Goal: Task Accomplishment & Management: Manage account settings

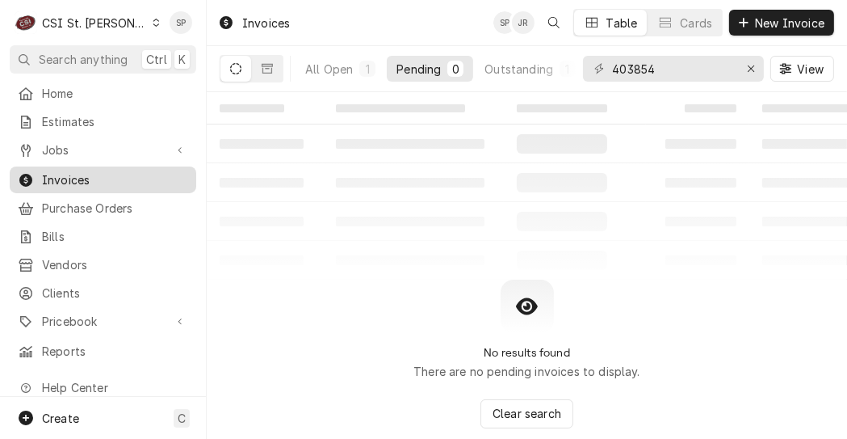
drag, startPoint x: 0, startPoint y: 0, endPoint x: 69, endPoint y: 181, distance: 193.5
click at [69, 181] on span "Invoices" at bounding box center [115, 179] width 146 height 17
click at [750, 68] on icon "Erase input" at bounding box center [751, 68] width 9 height 11
type input "403979"
click at [331, 66] on div "All Open" at bounding box center [329, 69] width 48 height 17
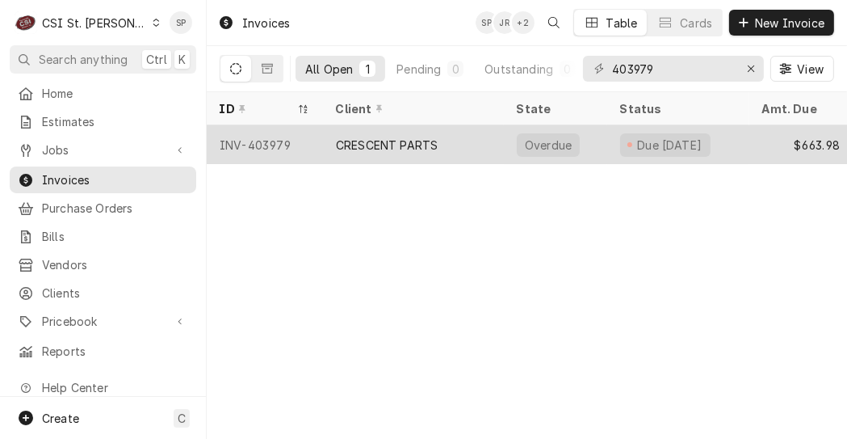
click at [271, 142] on div "INV-403979" at bounding box center [265, 144] width 116 height 39
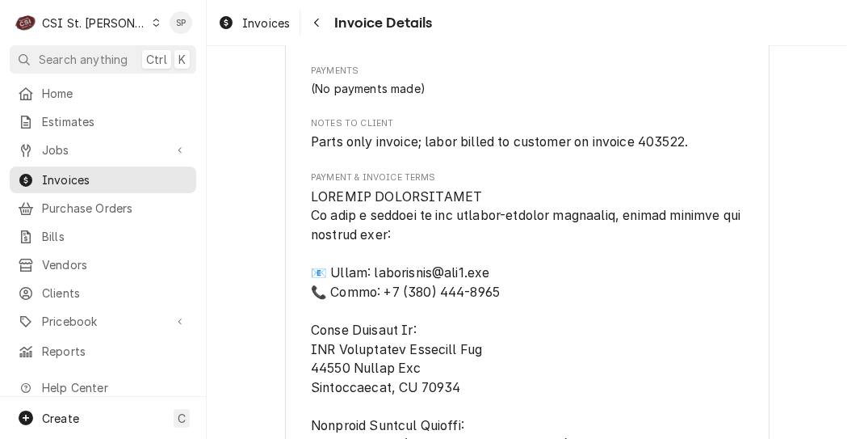
scroll to position [1906, 0]
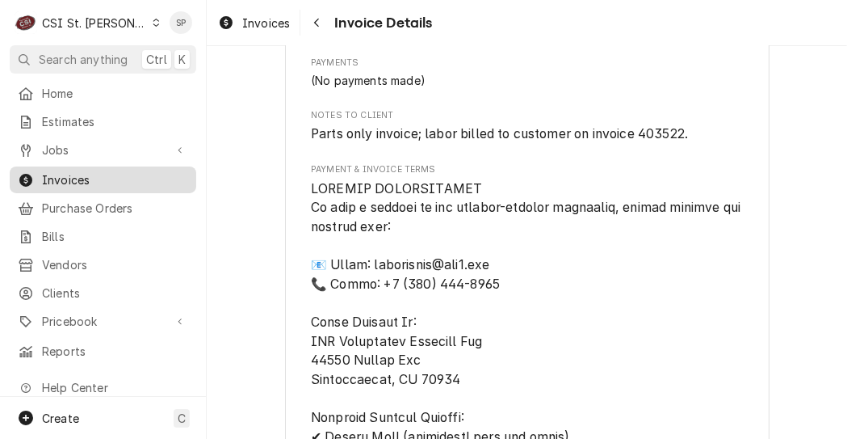
click at [44, 174] on span "Invoices" at bounding box center [115, 179] width 146 height 17
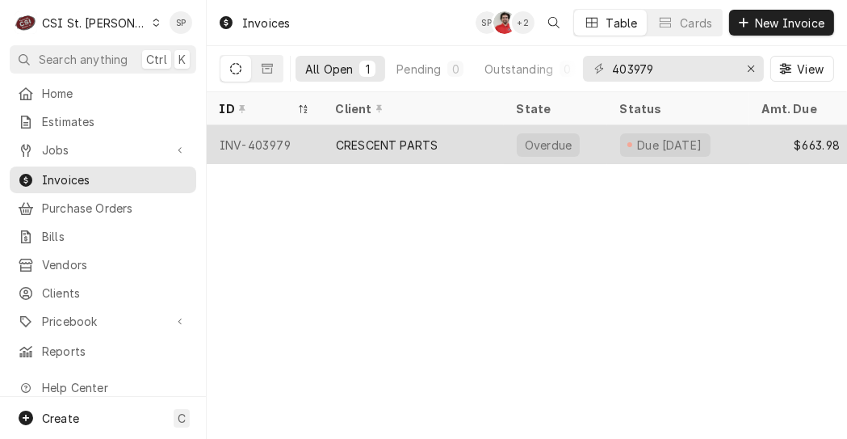
click at [242, 137] on div "INV-403979" at bounding box center [265, 144] width 116 height 39
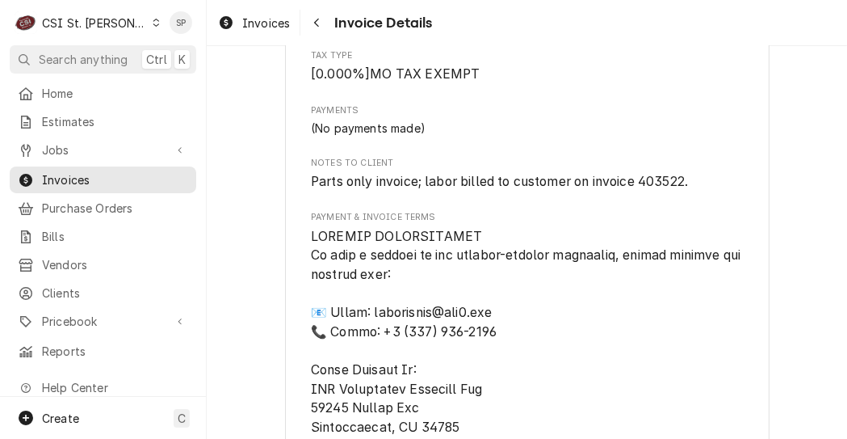
scroll to position [1858, 0]
click at [122, 184] on link "Invoices" at bounding box center [103, 179] width 187 height 27
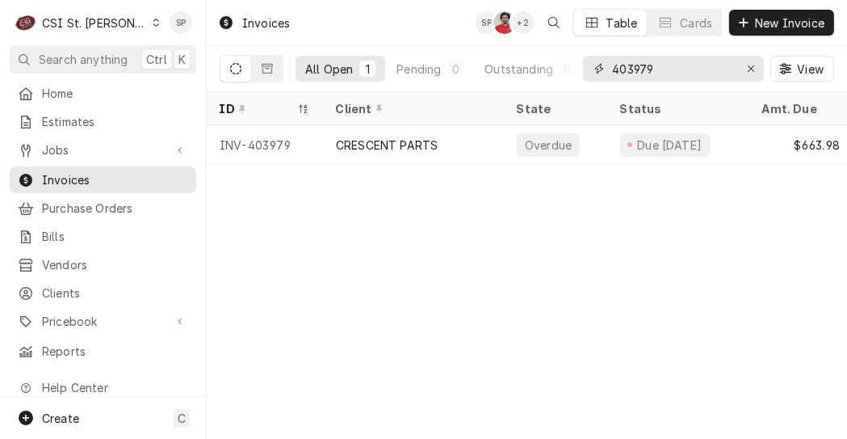
click at [684, 59] on input "403979" at bounding box center [672, 69] width 121 height 26
click at [700, 65] on input "403522" at bounding box center [672, 69] width 121 height 26
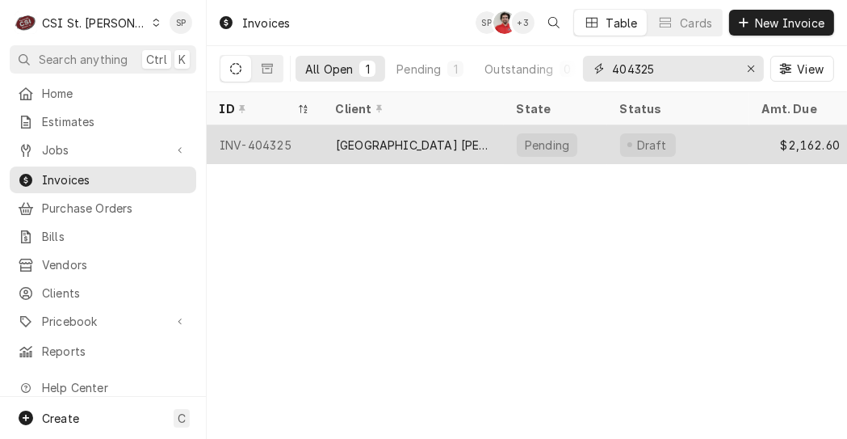
type input "404325"
click at [256, 135] on div "INV-404325" at bounding box center [265, 144] width 116 height 39
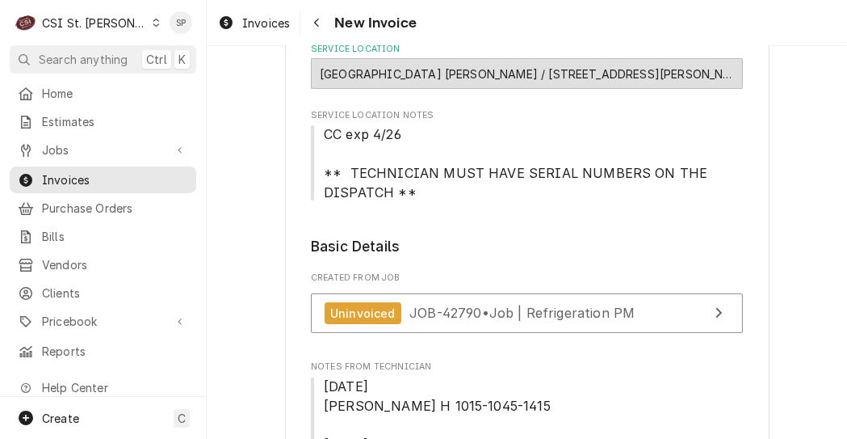
scroll to position [355, 0]
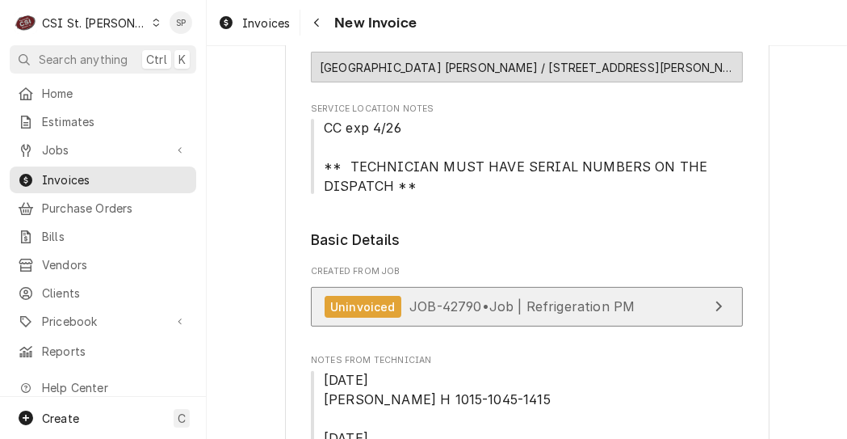
click at [425, 304] on span "JOB-42790 • Job | Refrigeration PM" at bounding box center [522, 306] width 225 height 16
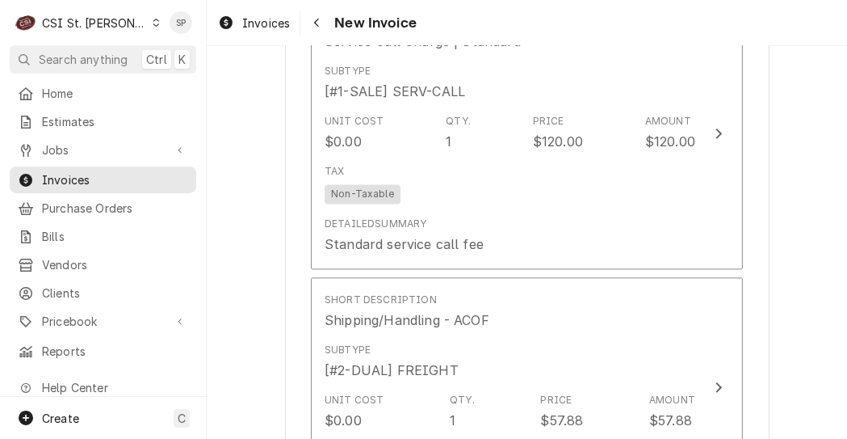
scroll to position [2886, 0]
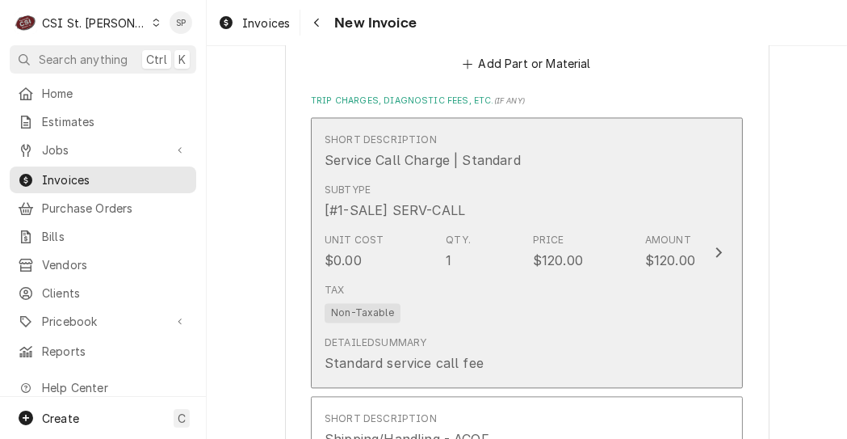
click at [500, 216] on div "Subtype [#1-SALE] SERV-CALL" at bounding box center [510, 201] width 371 height 50
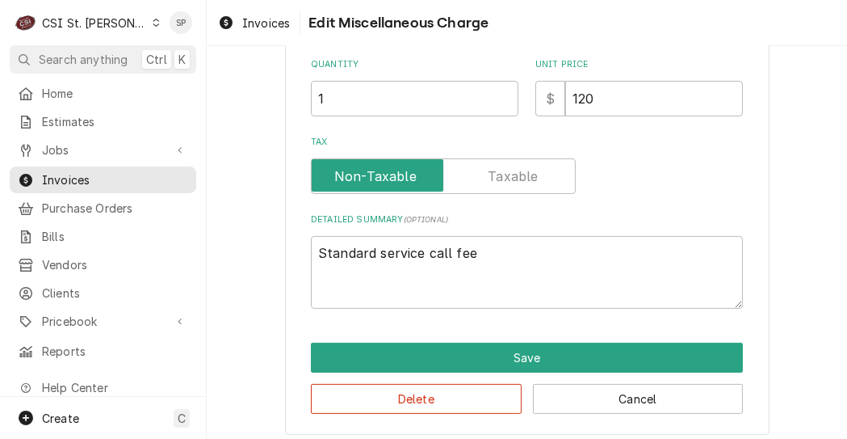
scroll to position [340, 0]
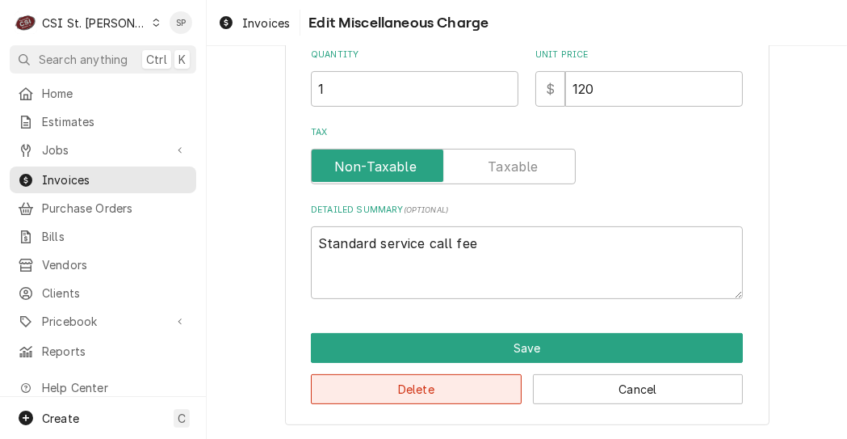
click at [351, 392] on button "Delete" at bounding box center [416, 389] width 211 height 30
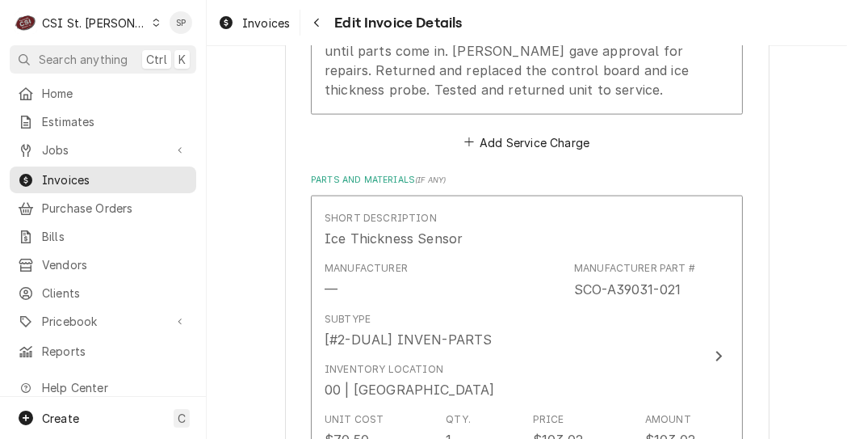
scroll to position [1733, 0]
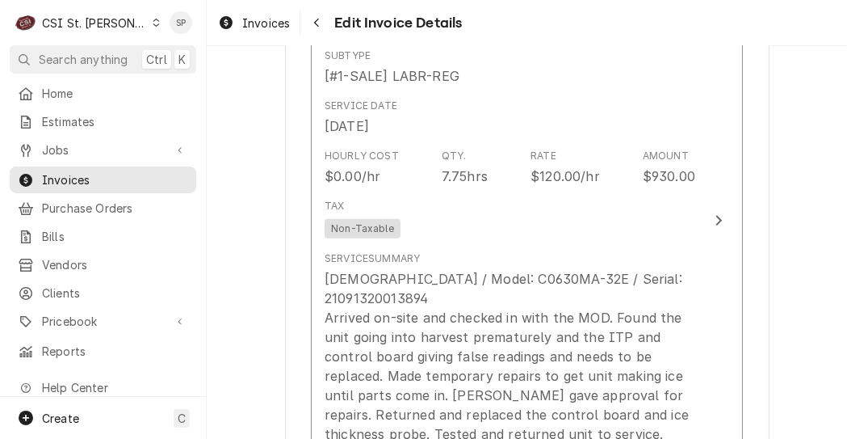
click at [788, 343] on div "Please provide the following information to create your invoice: Client Details…" at bounding box center [527, 301] width 641 height 3943
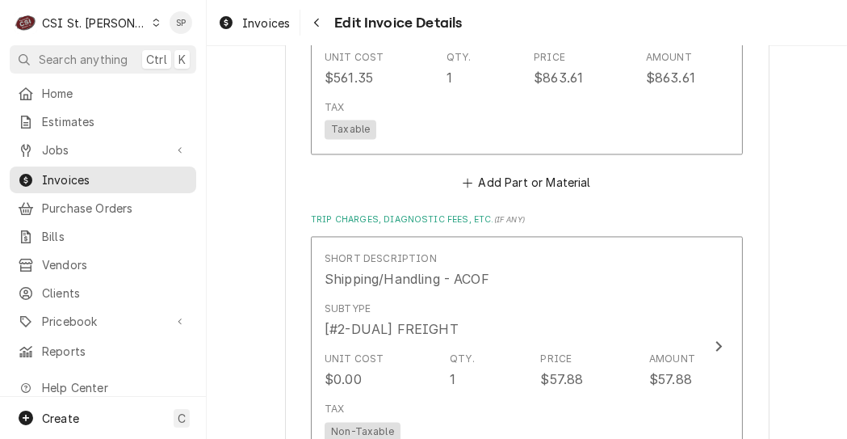
scroll to position [2897, 0]
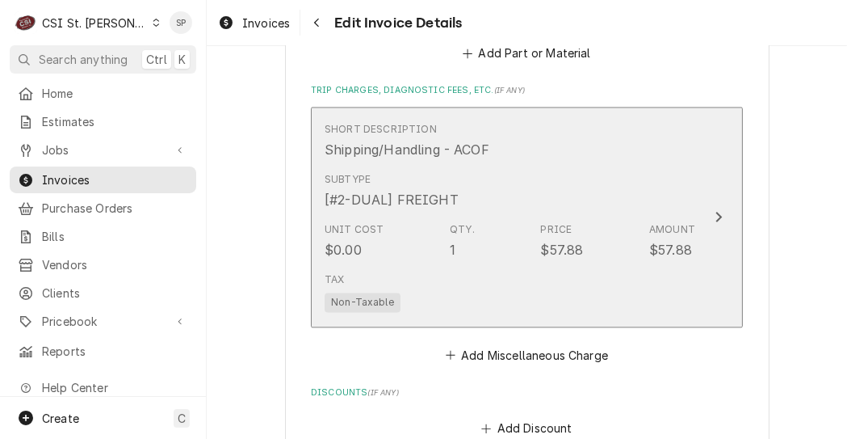
click at [557, 271] on div "Tax Non-Taxable" at bounding box center [510, 292] width 371 height 52
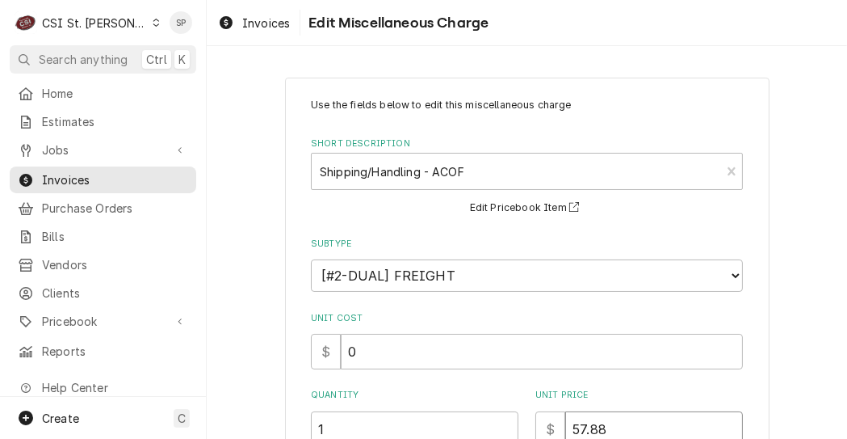
click at [623, 420] on input "57.88" at bounding box center [654, 429] width 178 height 36
type textarea "x"
type input "57.8"
type textarea "x"
type input "57"
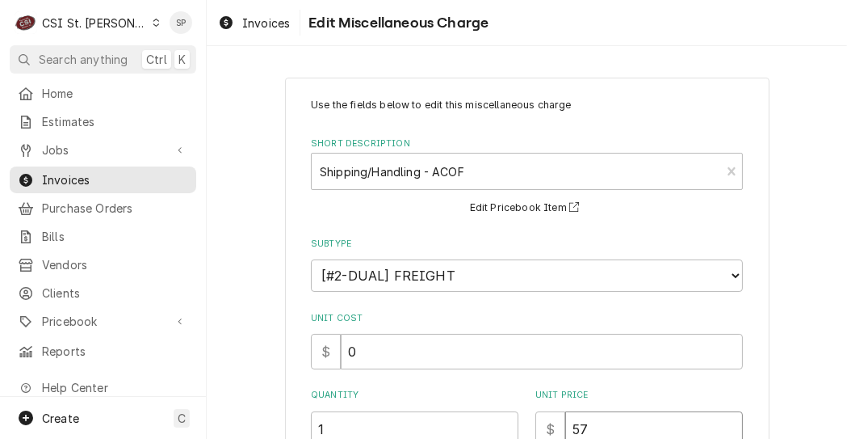
type textarea "x"
type input "5"
type textarea "x"
type input "2"
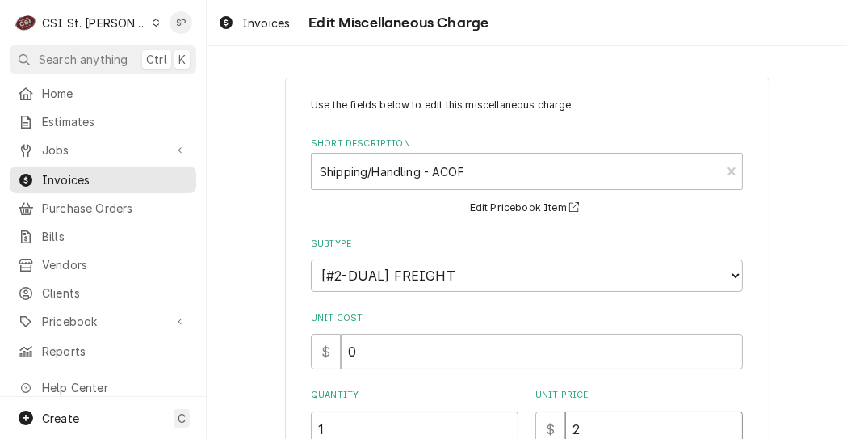
type textarea "x"
type input "25"
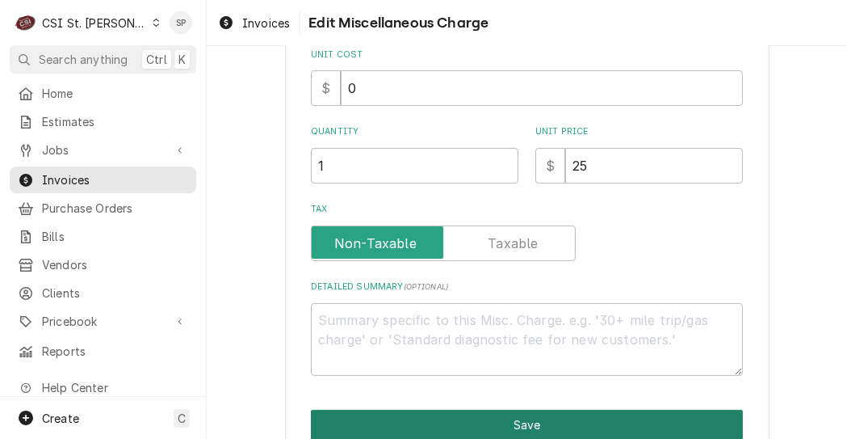
click at [525, 419] on button "Save" at bounding box center [527, 425] width 432 height 30
type textarea "x"
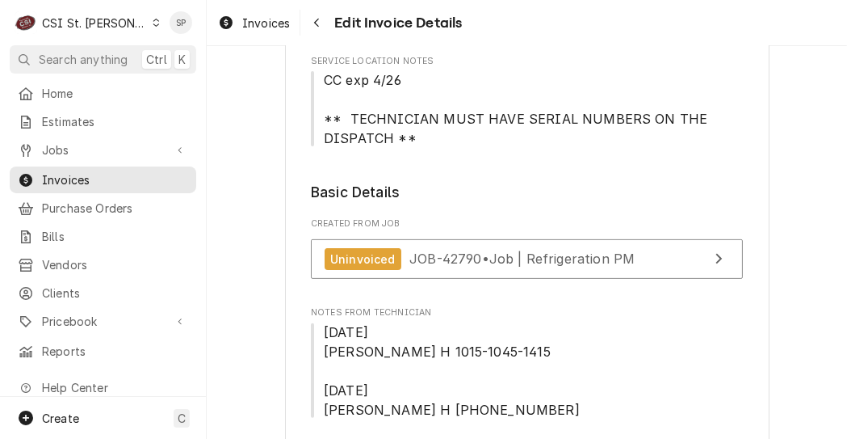
scroll to position [357, 0]
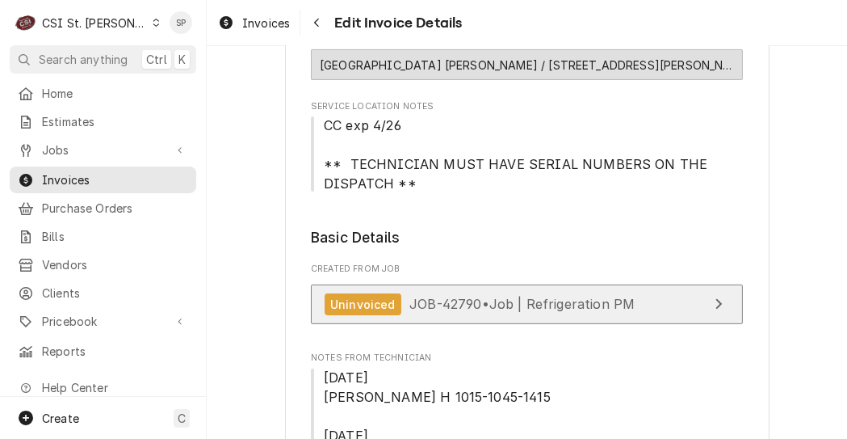
click at [466, 307] on span "JOB-42790 • Job | Refrigeration PM" at bounding box center [522, 304] width 225 height 16
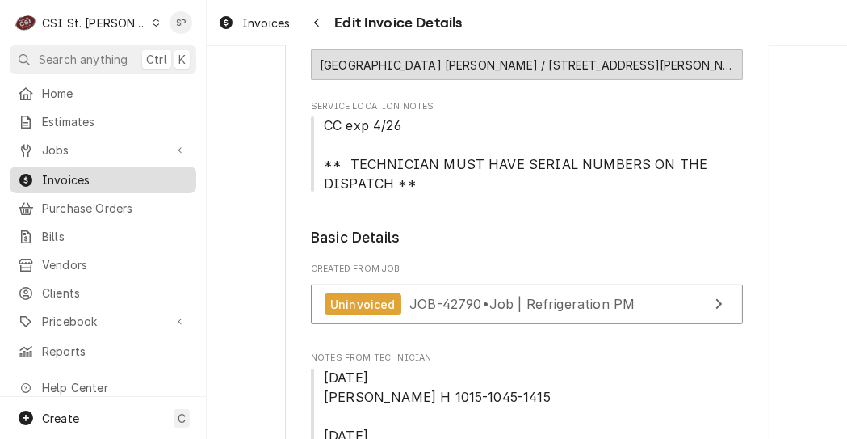
click at [145, 176] on span "Invoices" at bounding box center [115, 179] width 146 height 17
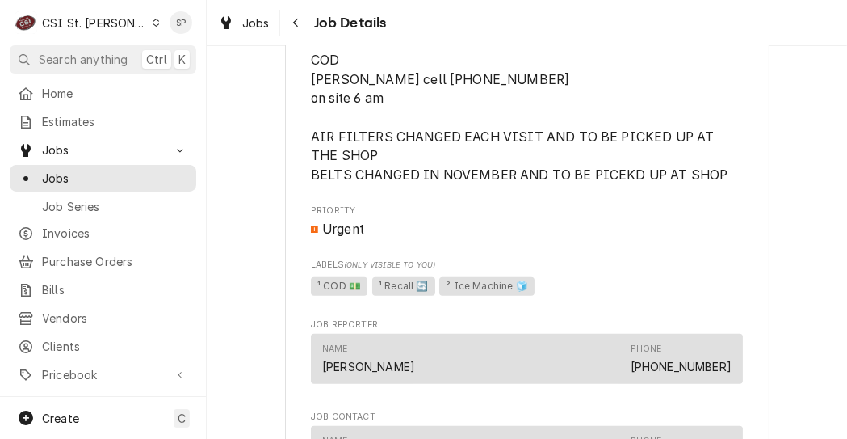
scroll to position [1228, 0]
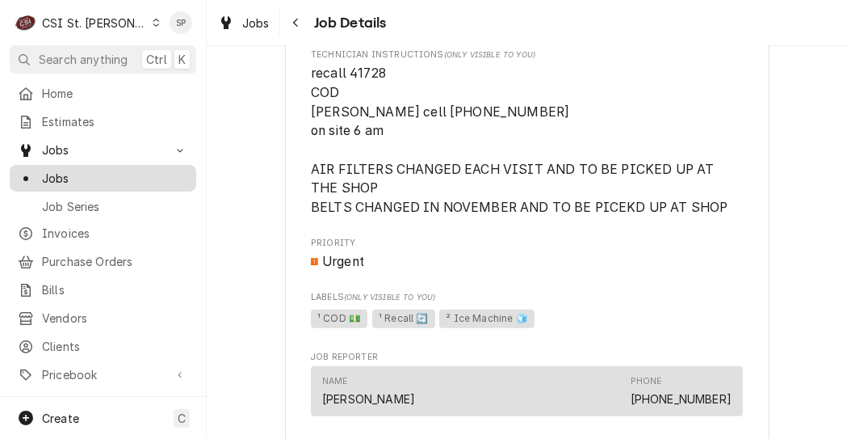
click at [61, 170] on span "Jobs" at bounding box center [115, 178] width 146 height 17
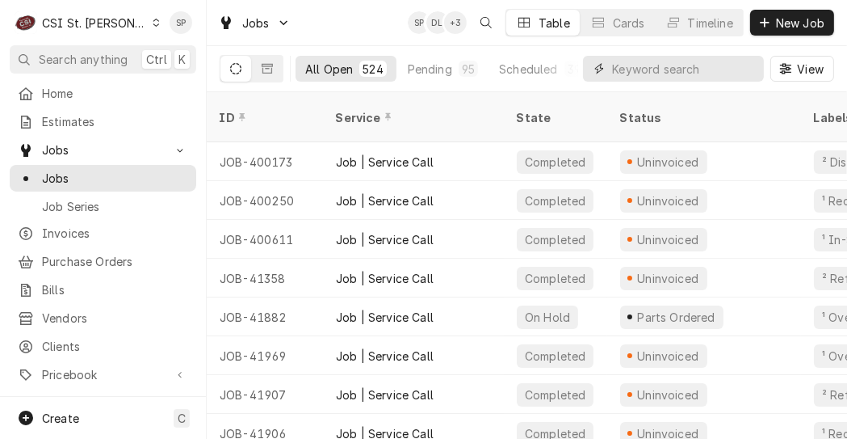
click at [712, 68] on input "Dynamic Content Wrapper" at bounding box center [684, 69] width 144 height 26
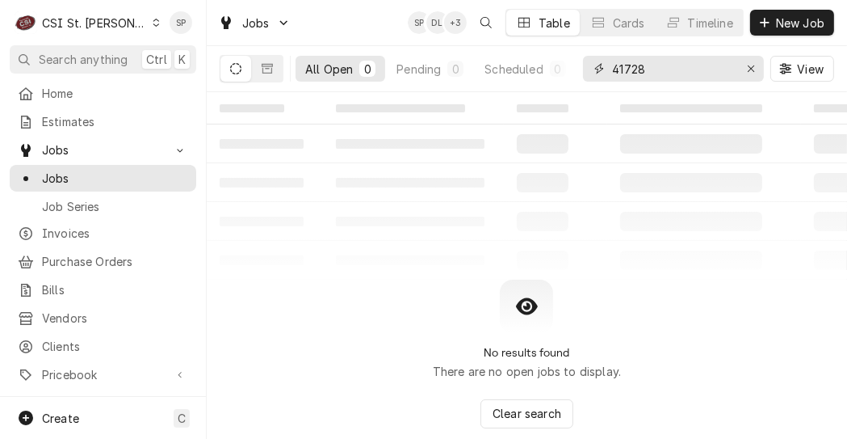
type input "41728"
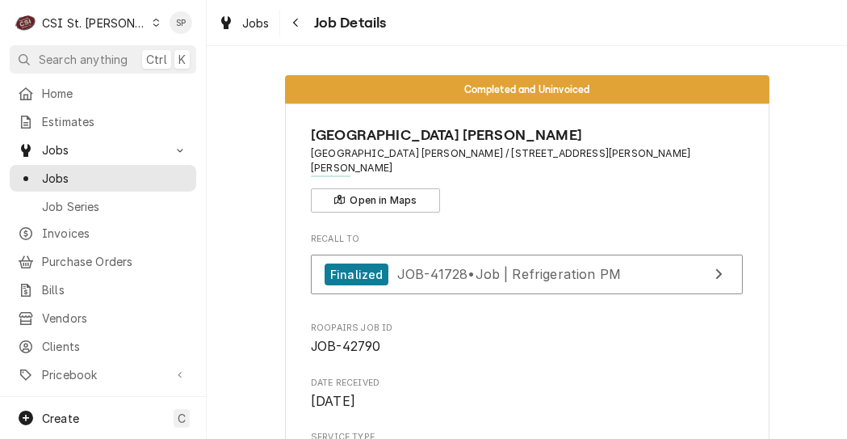
click at [516, 337] on span "JOB-42790" at bounding box center [527, 346] width 432 height 19
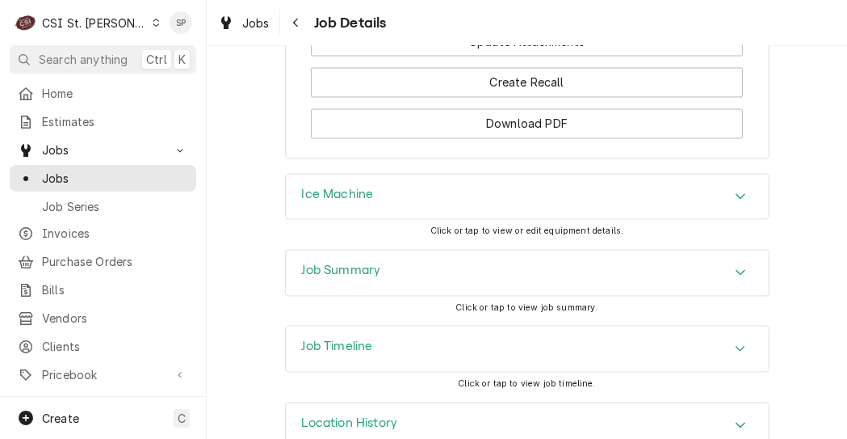
scroll to position [2698, 0]
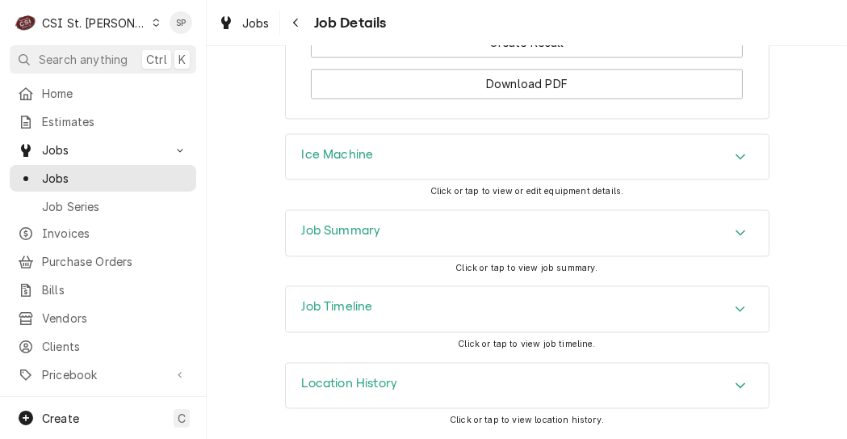
click at [735, 230] on icon "Accordion Header" at bounding box center [740, 232] width 11 height 13
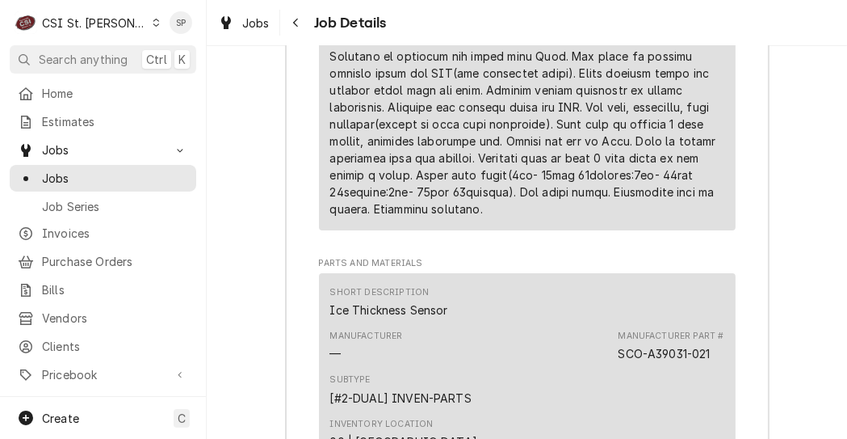
scroll to position [5149, 0]
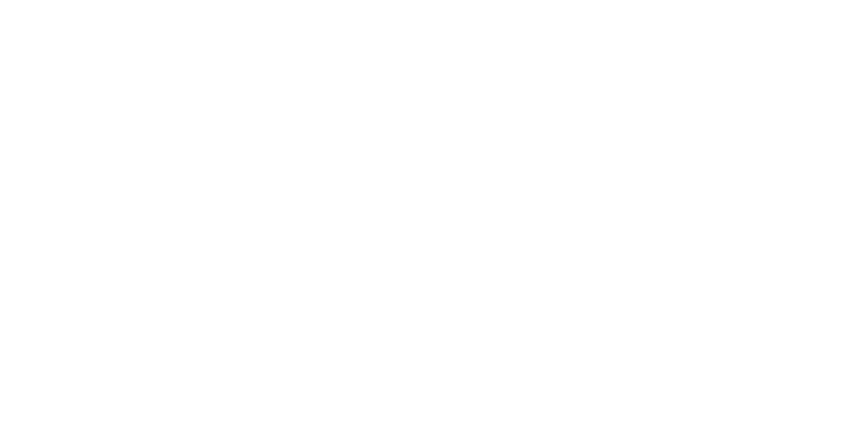
click at [841, 66] on div "Dynamic Content Wrapper" at bounding box center [423, 219] width 847 height 439
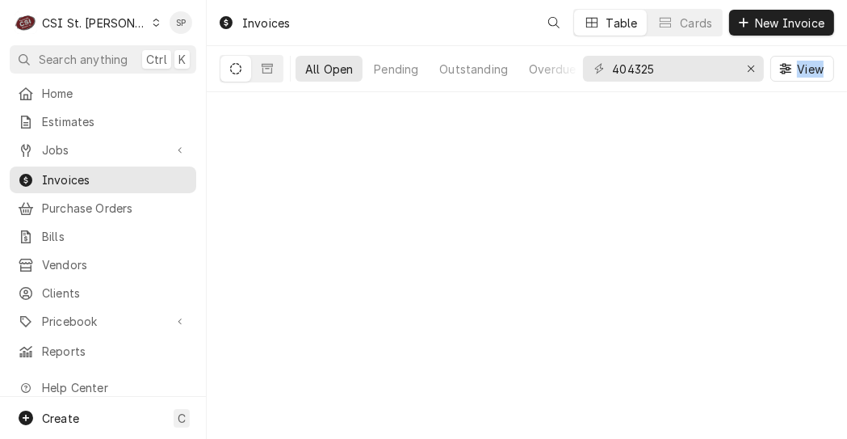
click at [841, 66] on div "All Open Pending Outstanding Overdue 404325 View" at bounding box center [527, 69] width 641 height 46
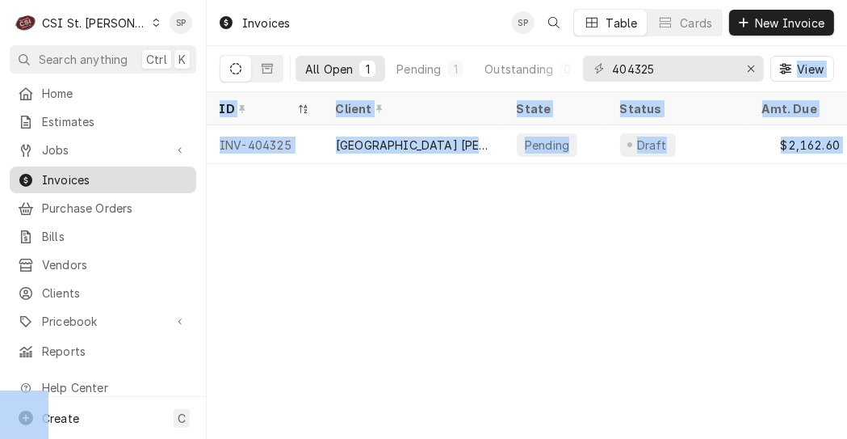
click at [102, 174] on span "Invoices" at bounding box center [115, 179] width 146 height 17
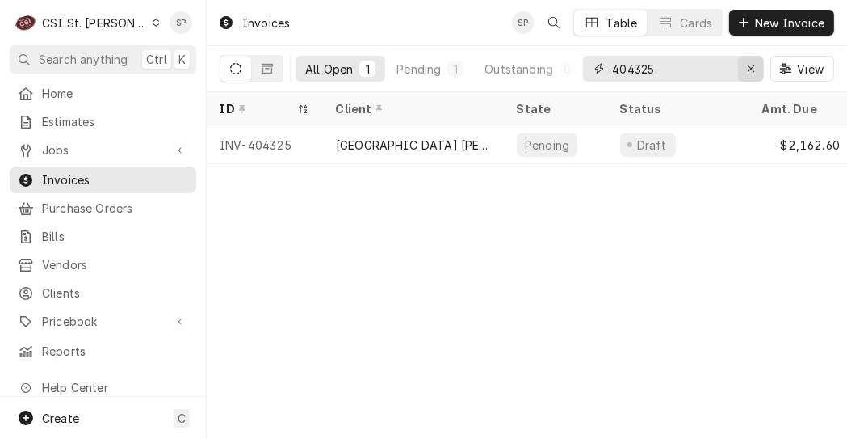
click at [750, 69] on icon "Erase input" at bounding box center [751, 68] width 9 height 11
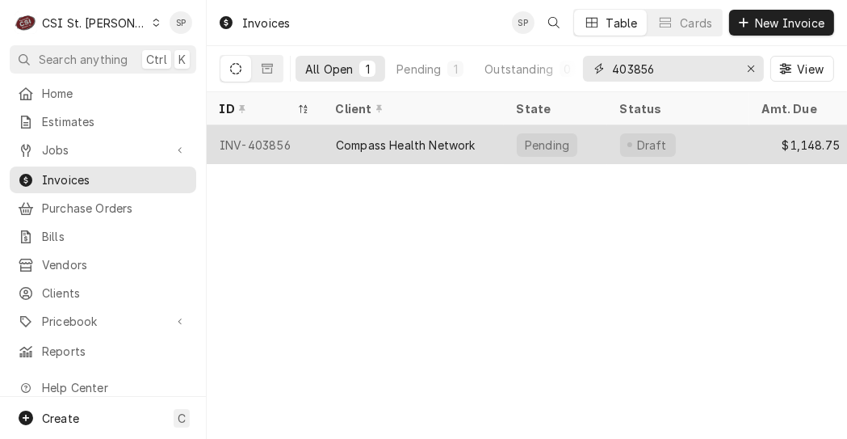
type input "403856"
click at [267, 150] on div "INV-403856" at bounding box center [265, 144] width 116 height 39
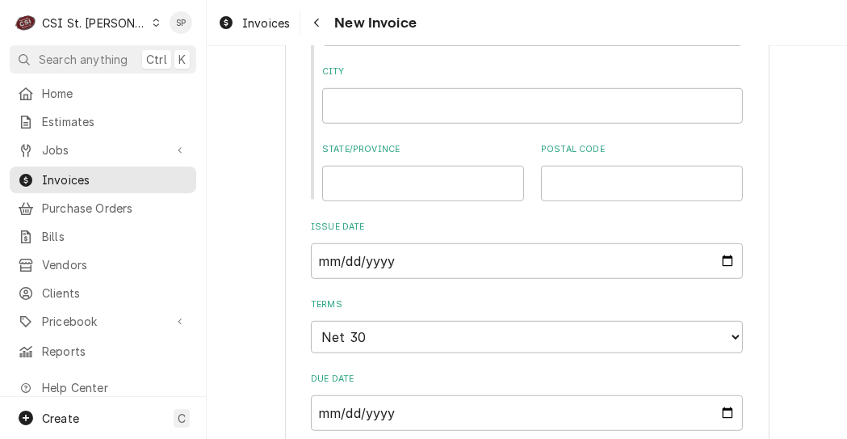
scroll to position [935, 0]
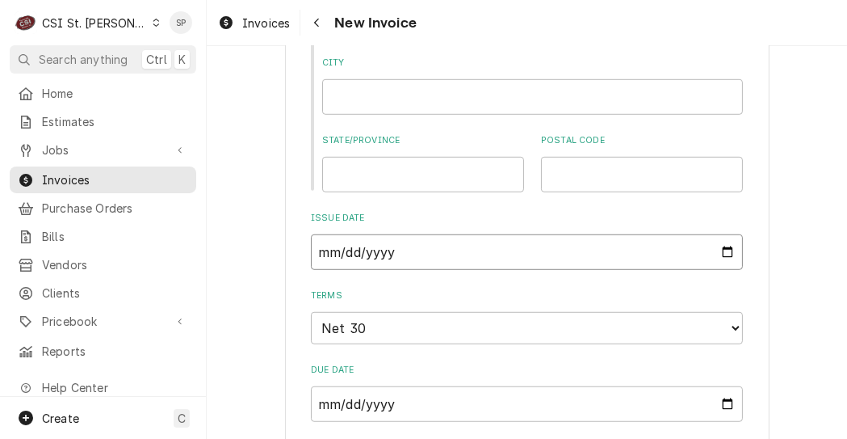
click at [722, 255] on input "2025-09-11" at bounding box center [527, 252] width 432 height 36
type textarea "x"
type input "2025-09-26"
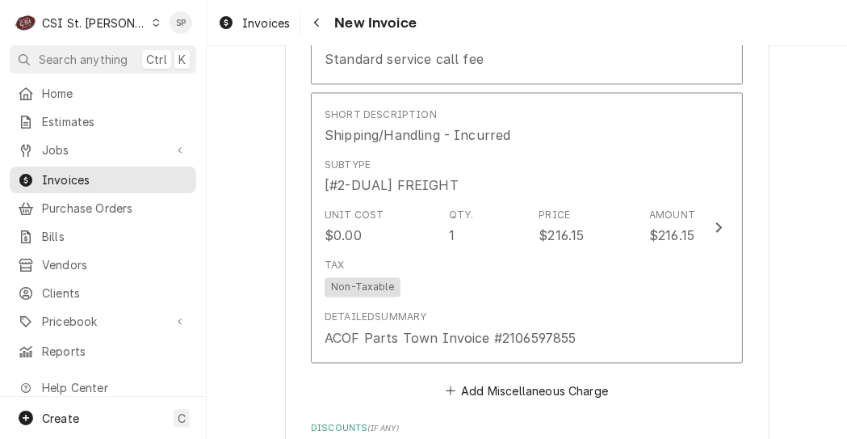
scroll to position [2873, 0]
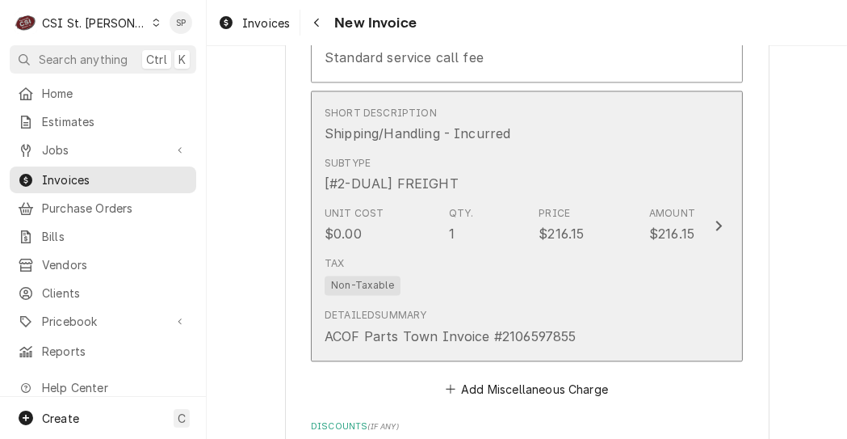
click at [670, 206] on div "Amount" at bounding box center [672, 213] width 46 height 15
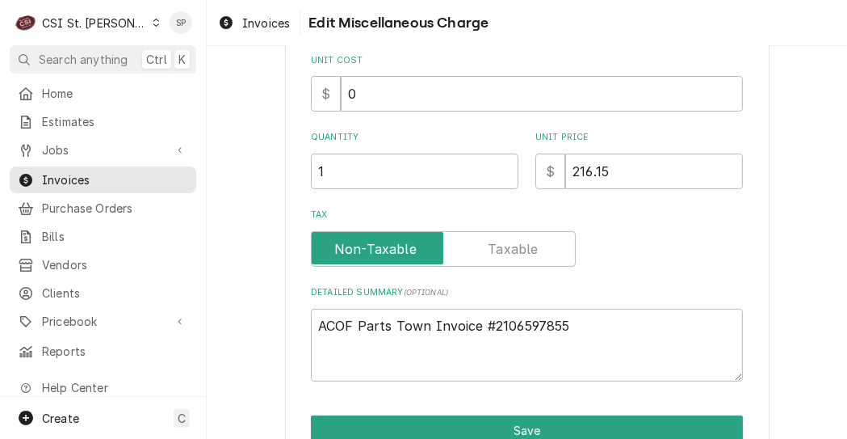
scroll to position [291, 0]
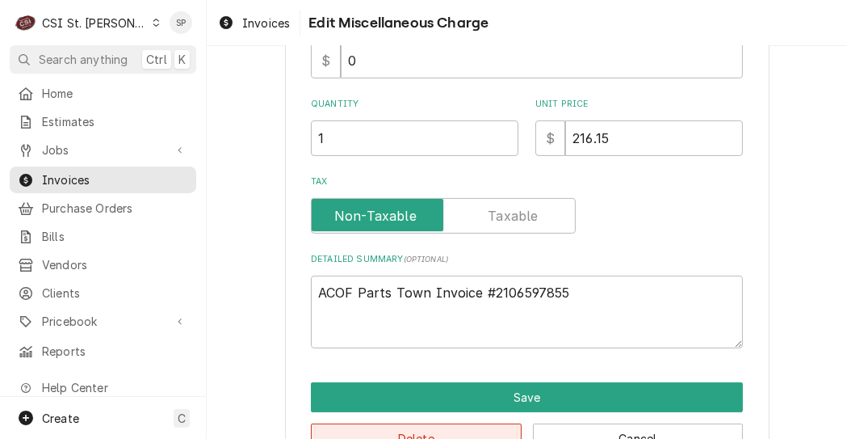
click at [441, 427] on button "Delete" at bounding box center [416, 438] width 211 height 30
type textarea "x"
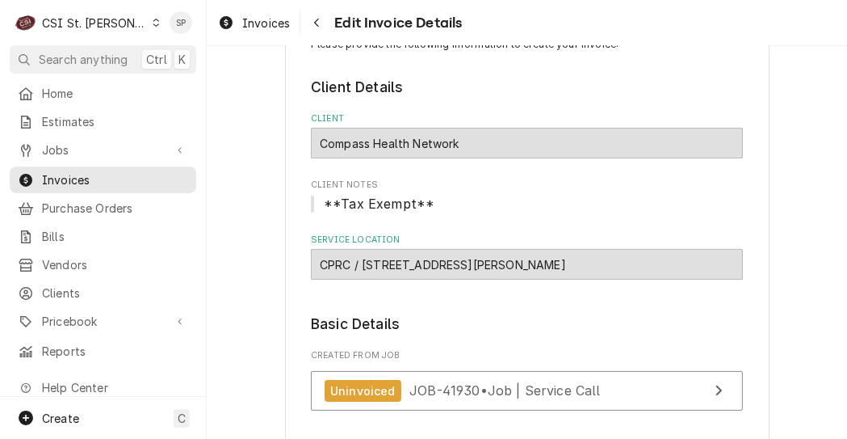
scroll to position [28, 0]
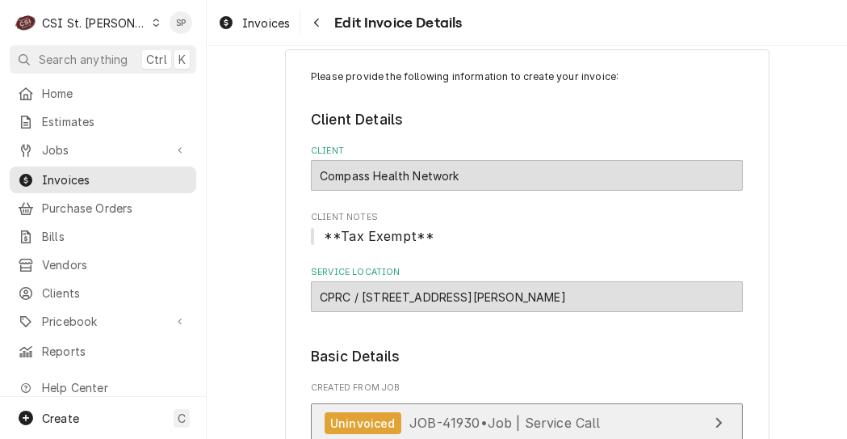
click at [431, 422] on span "JOB-41930 • Job | Service Call" at bounding box center [505, 422] width 191 height 16
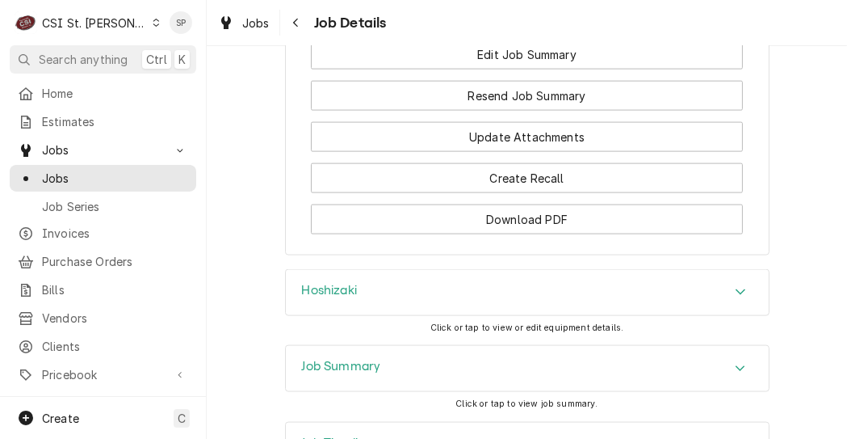
scroll to position [1939, 0]
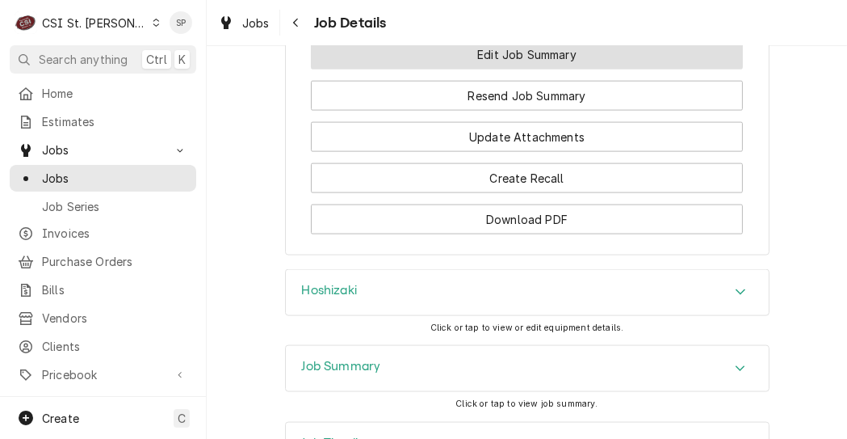
click at [513, 69] on button "Edit Job Summary" at bounding box center [527, 55] width 432 height 30
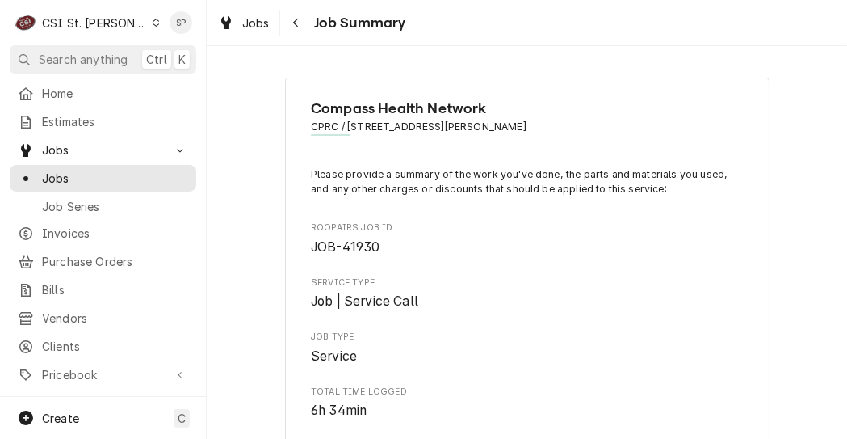
type textarea "x"
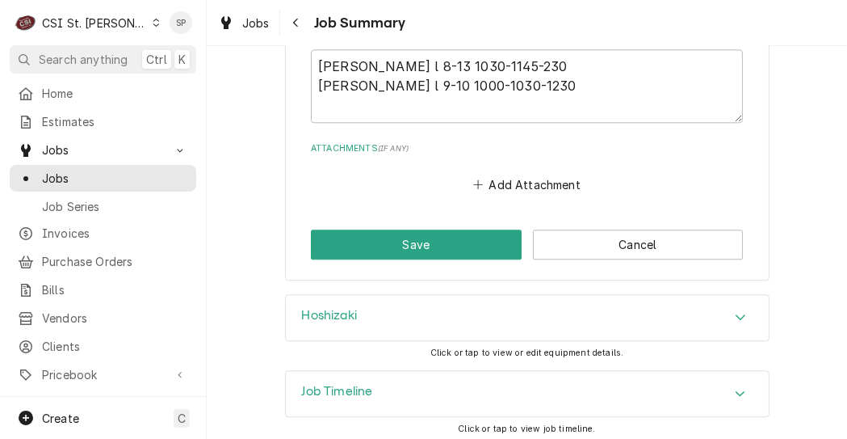
scroll to position [3462, 0]
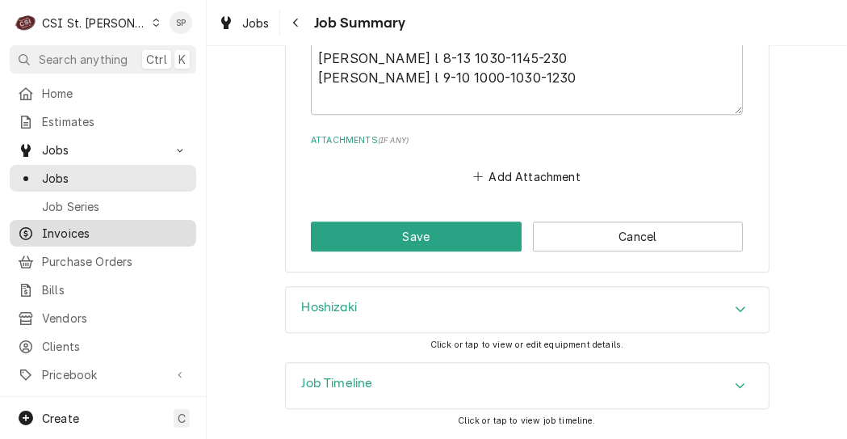
click at [85, 234] on span "Invoices" at bounding box center [115, 233] width 146 height 17
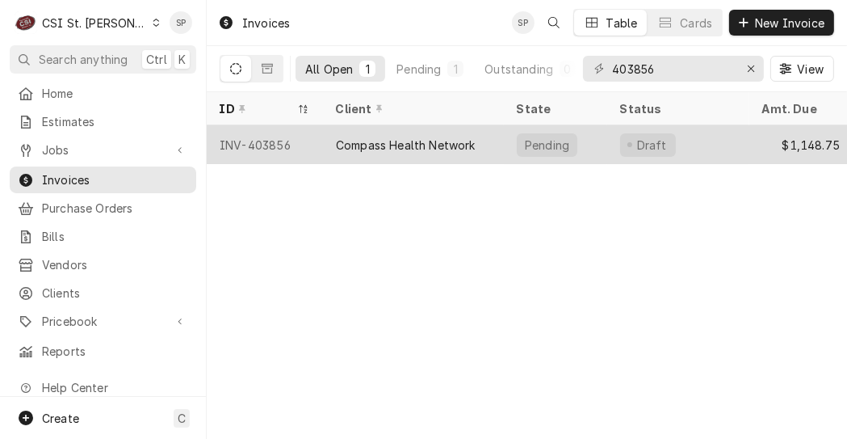
click at [295, 140] on div "INV-403856" at bounding box center [265, 144] width 116 height 39
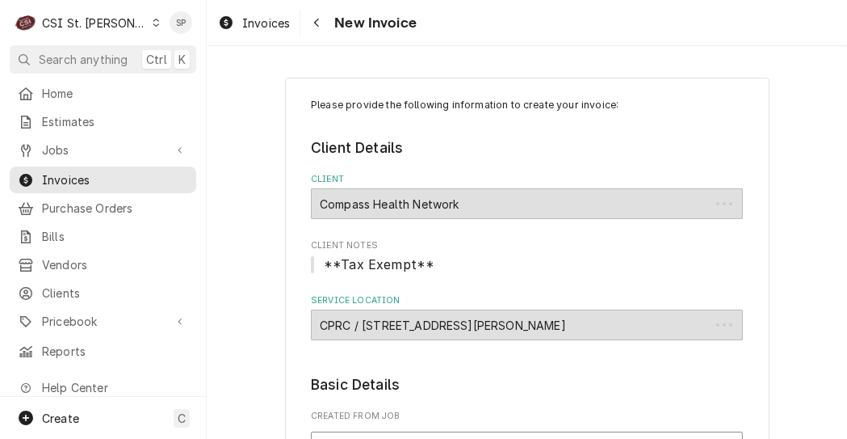
type textarea "x"
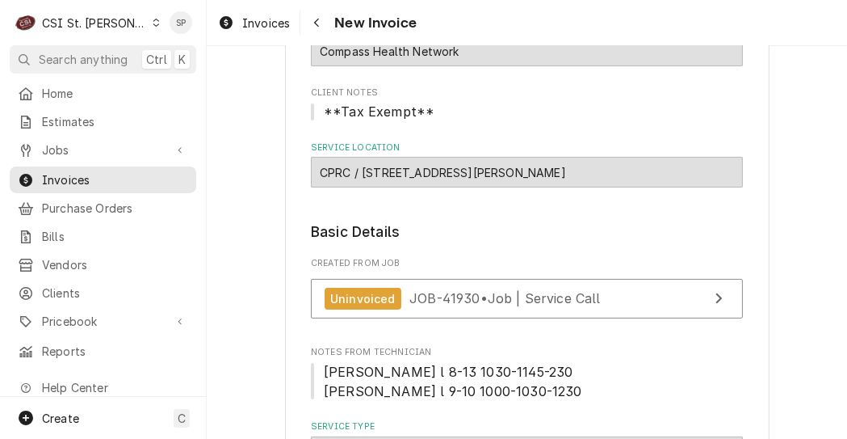
scroll to position [193, 0]
